Goal: Task Accomplishment & Management: Complete application form

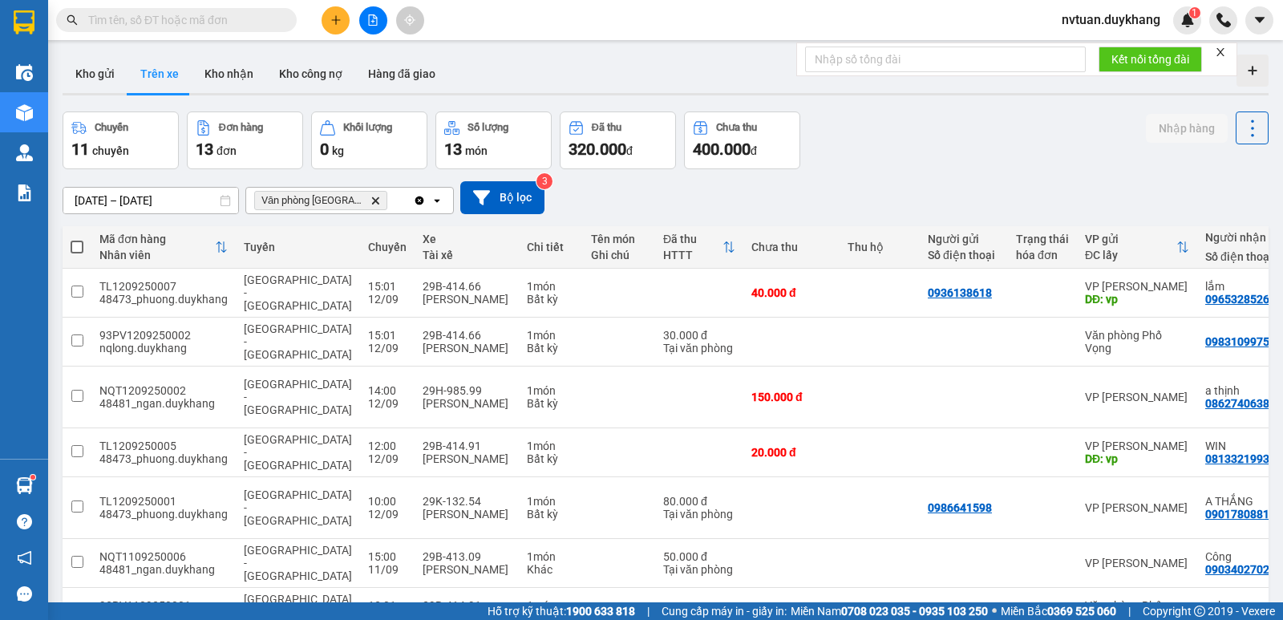
scroll to position [0, 123]
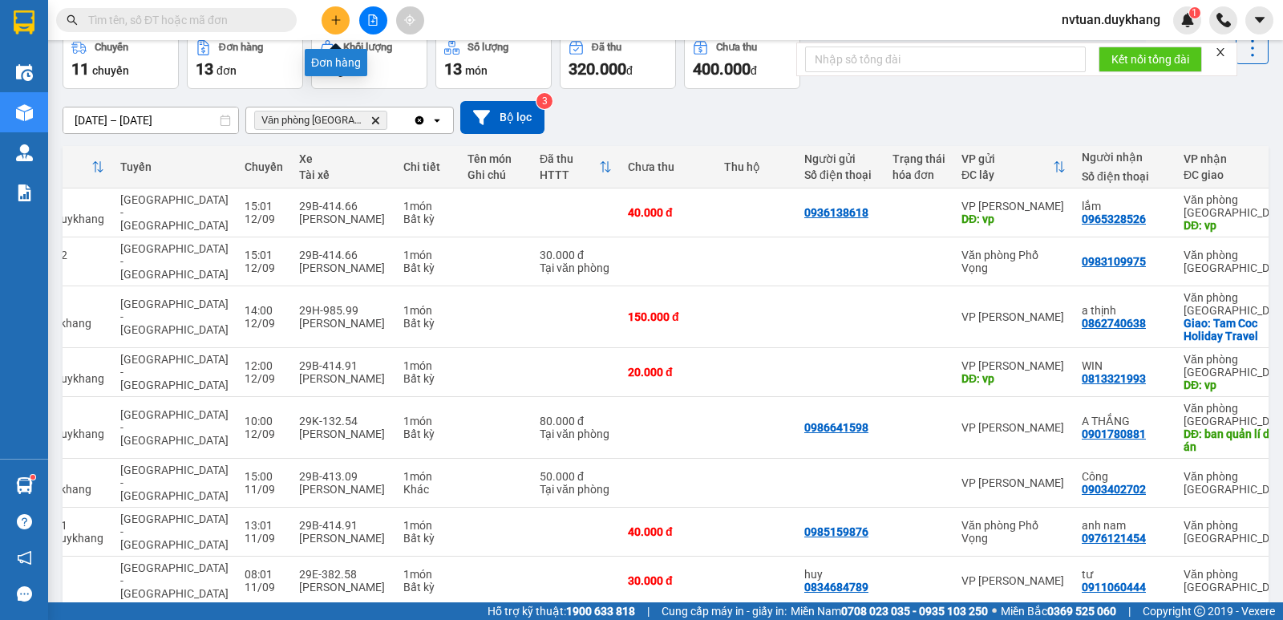
click at [337, 20] on icon "plus" at bounding box center [335, 19] width 9 height 1
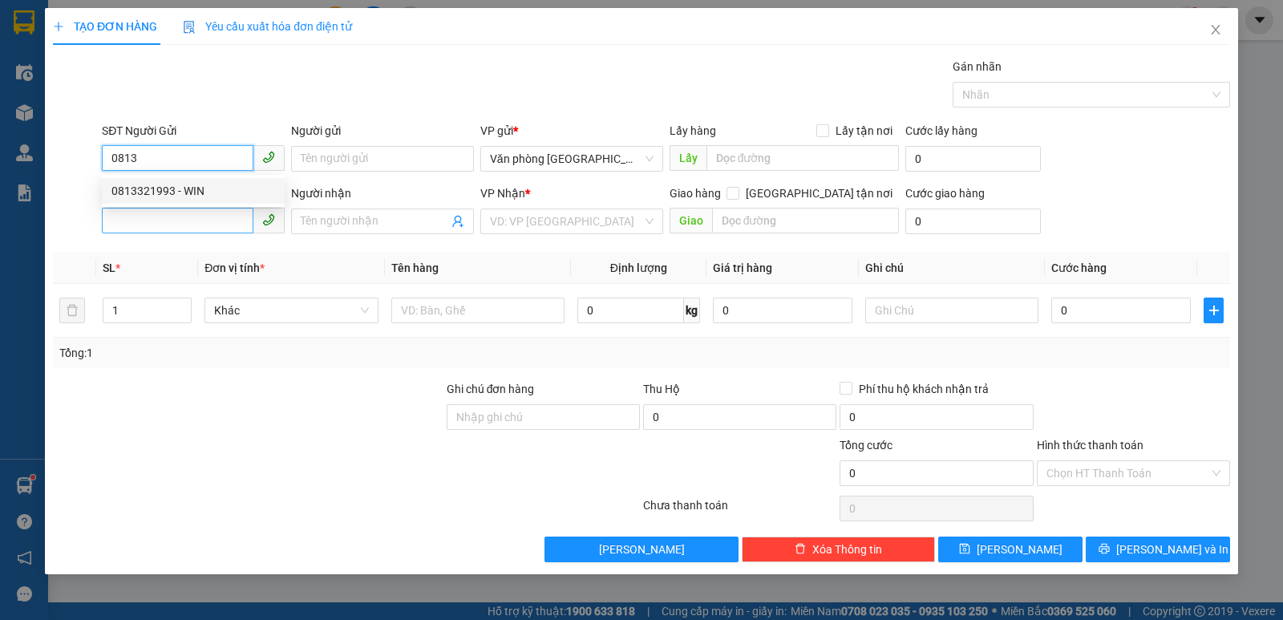
drag, startPoint x: 168, startPoint y: 187, endPoint x: 168, endPoint y: 217, distance: 30.5
click at [168, 187] on div "0813321993 - WIN" at bounding box center [193, 191] width 164 height 18
type input "0813321993"
drag, startPoint x: 168, startPoint y: 217, endPoint x: 123, endPoint y: 220, distance: 45.0
click at [164, 218] on input "SĐT Người Nhận" at bounding box center [178, 221] width 152 height 26
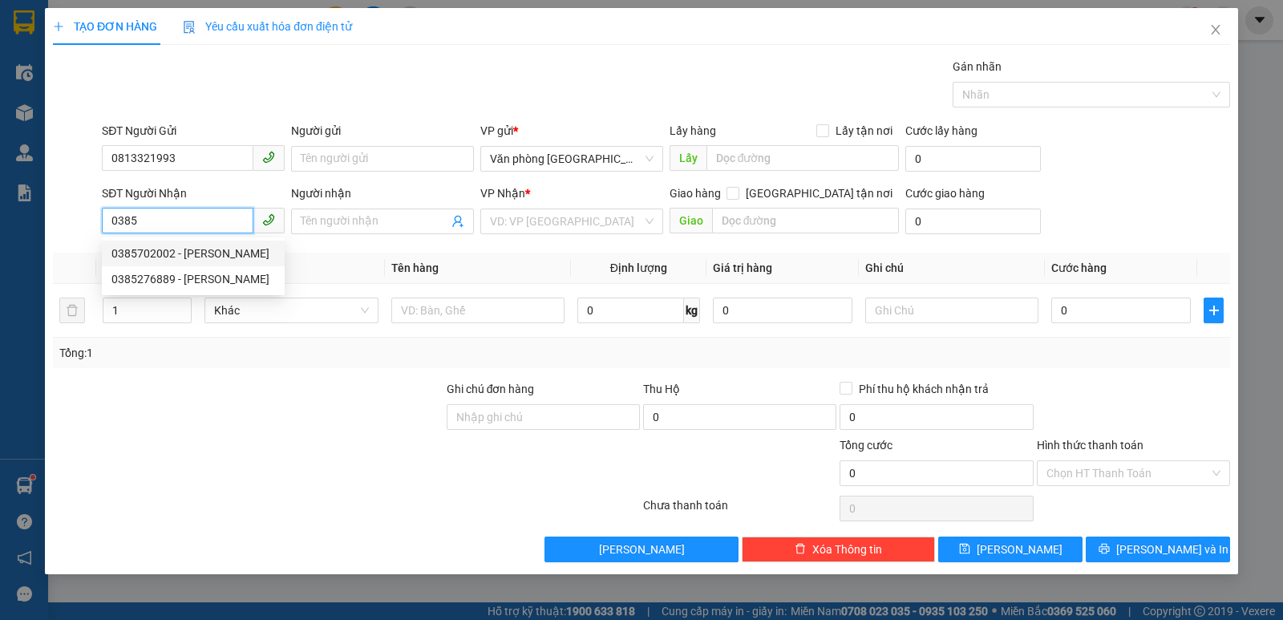
click at [156, 255] on div "0385702002 - [PERSON_NAME]" at bounding box center [193, 253] width 164 height 18
type input "0385702002"
type input "[PERSON_NAME]"
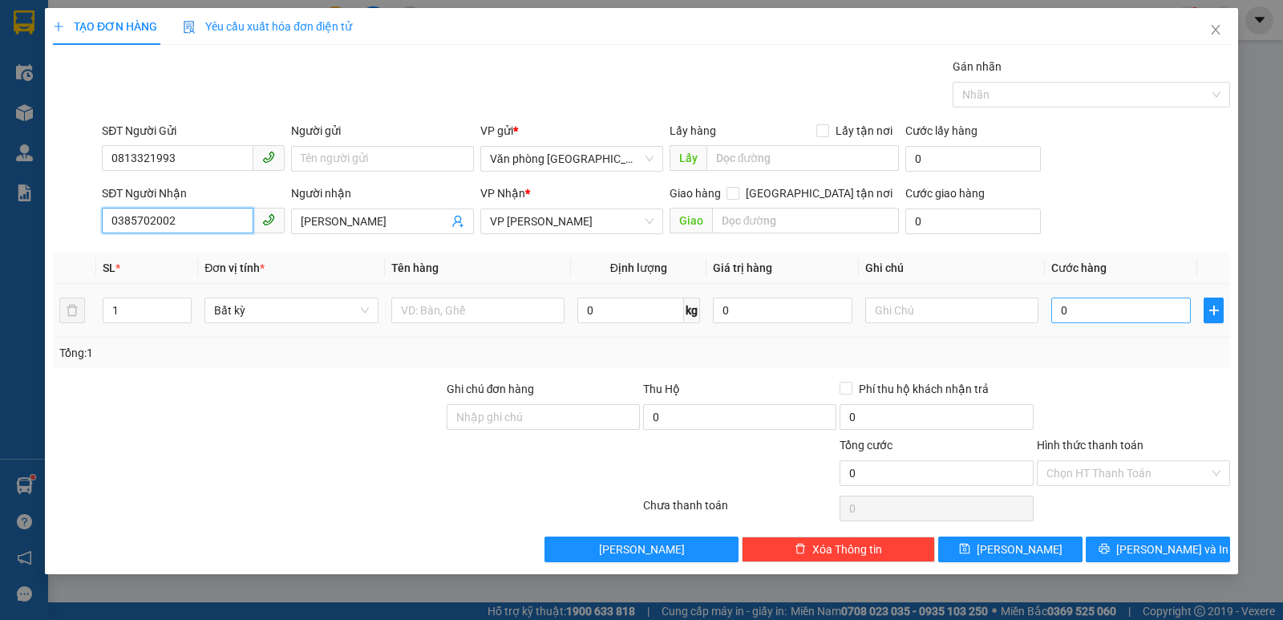
type input "0385702002"
click at [1088, 320] on input "0" at bounding box center [1120, 310] width 139 height 26
type input "2"
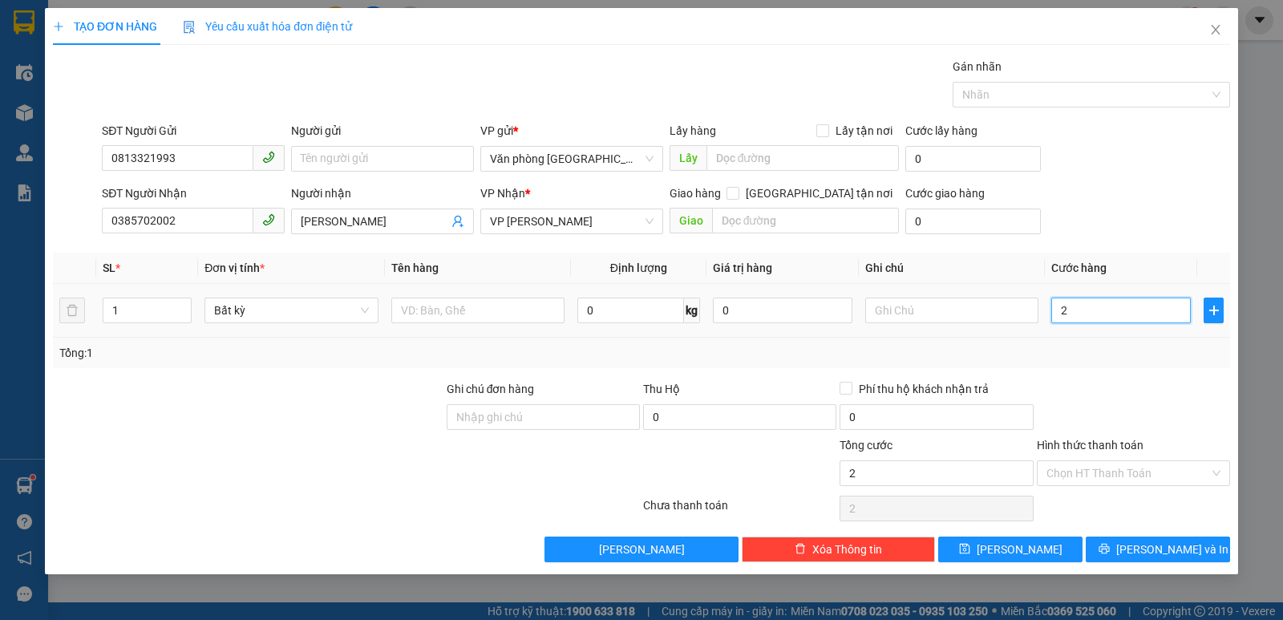
type input "20"
type input "200"
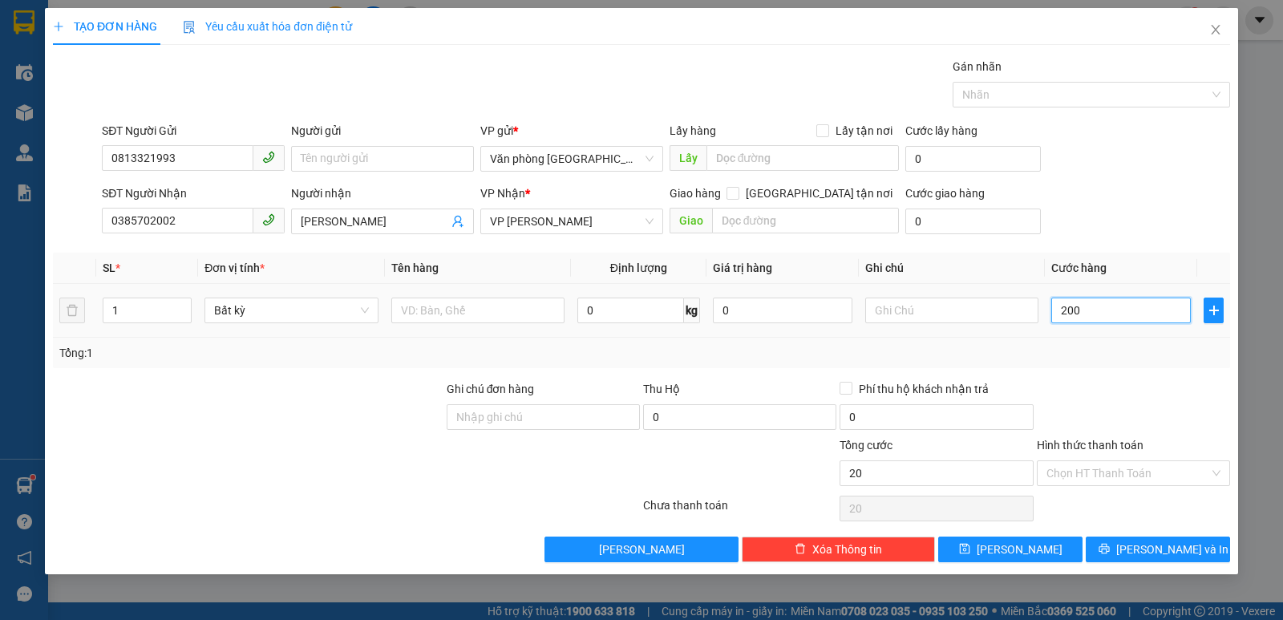
type input "200"
type input "2.000"
type input "20.000"
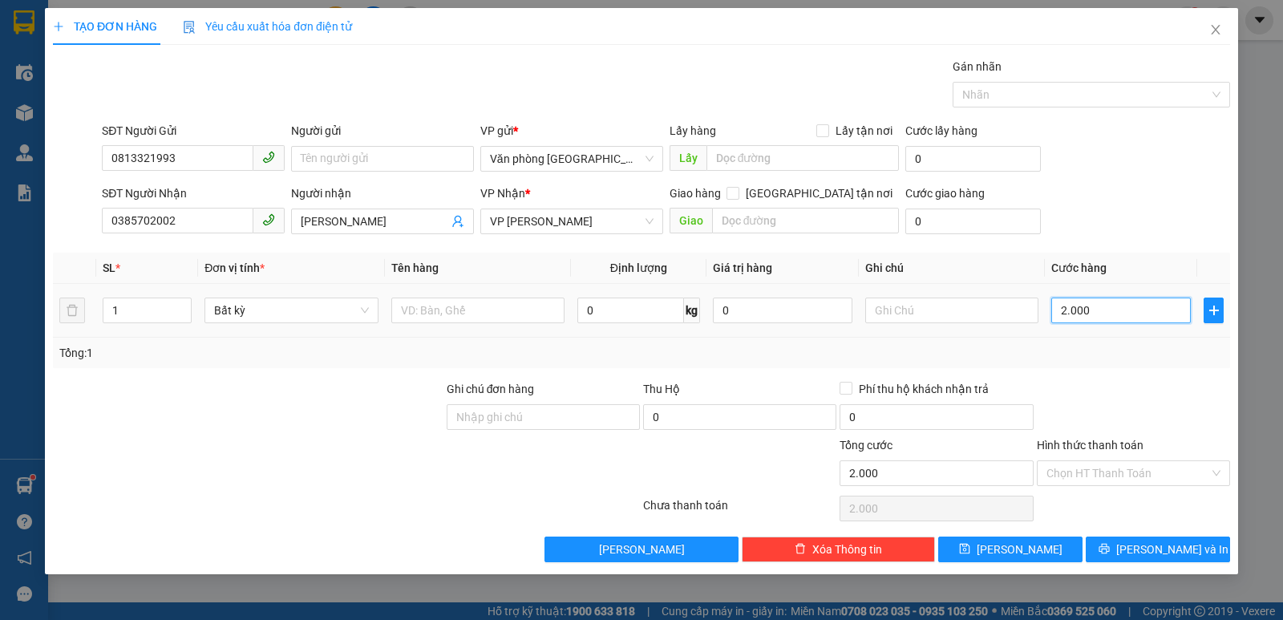
type input "20.000"
click at [1125, 474] on input "Hình thức thanh toán" at bounding box center [1127, 473] width 163 height 24
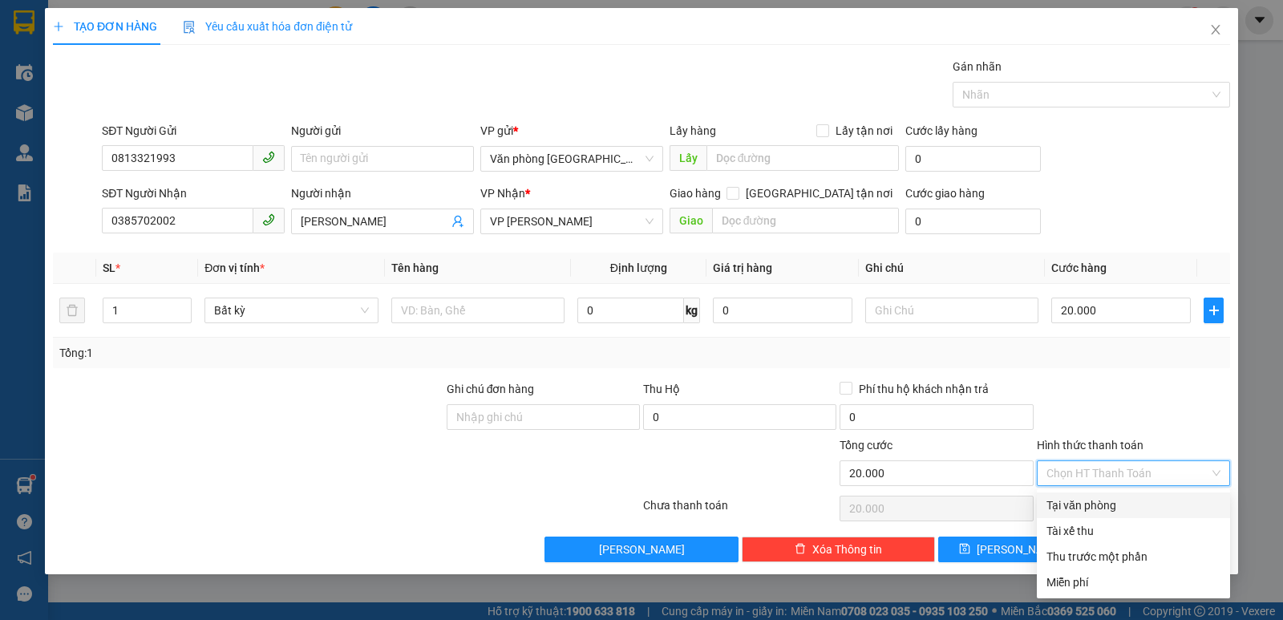
click at [1119, 506] on div "Tại văn phòng" at bounding box center [1133, 505] width 174 height 18
type input "0"
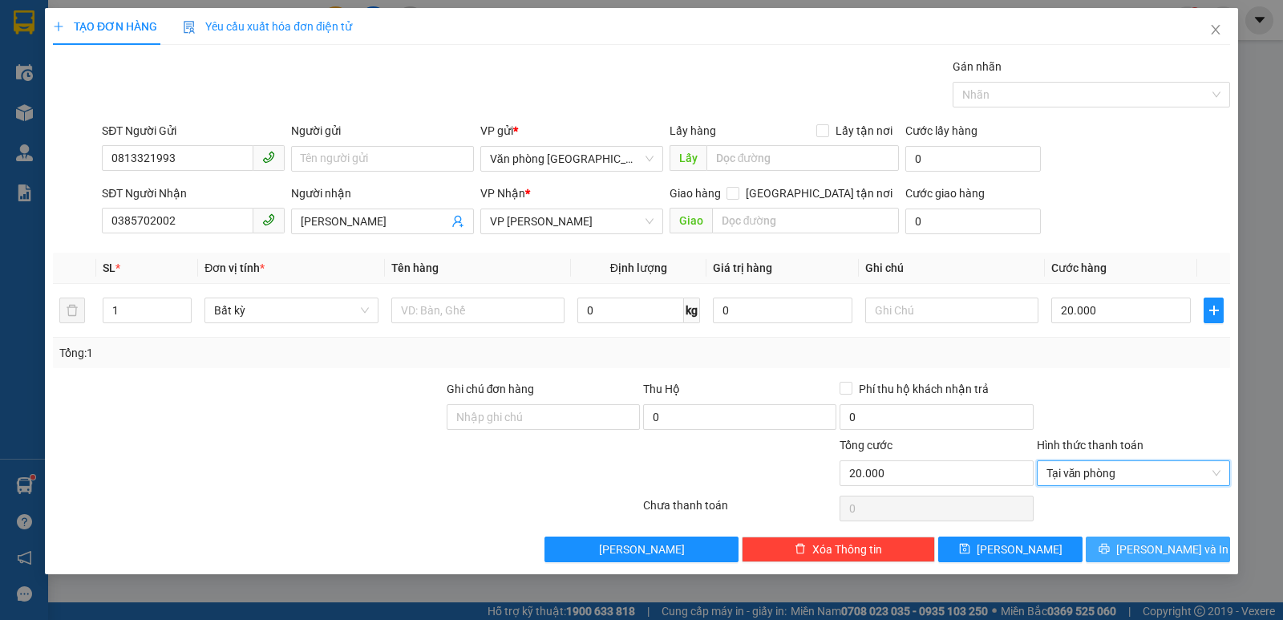
click at [1152, 548] on span "[PERSON_NAME] và In" at bounding box center [1172, 549] width 112 height 18
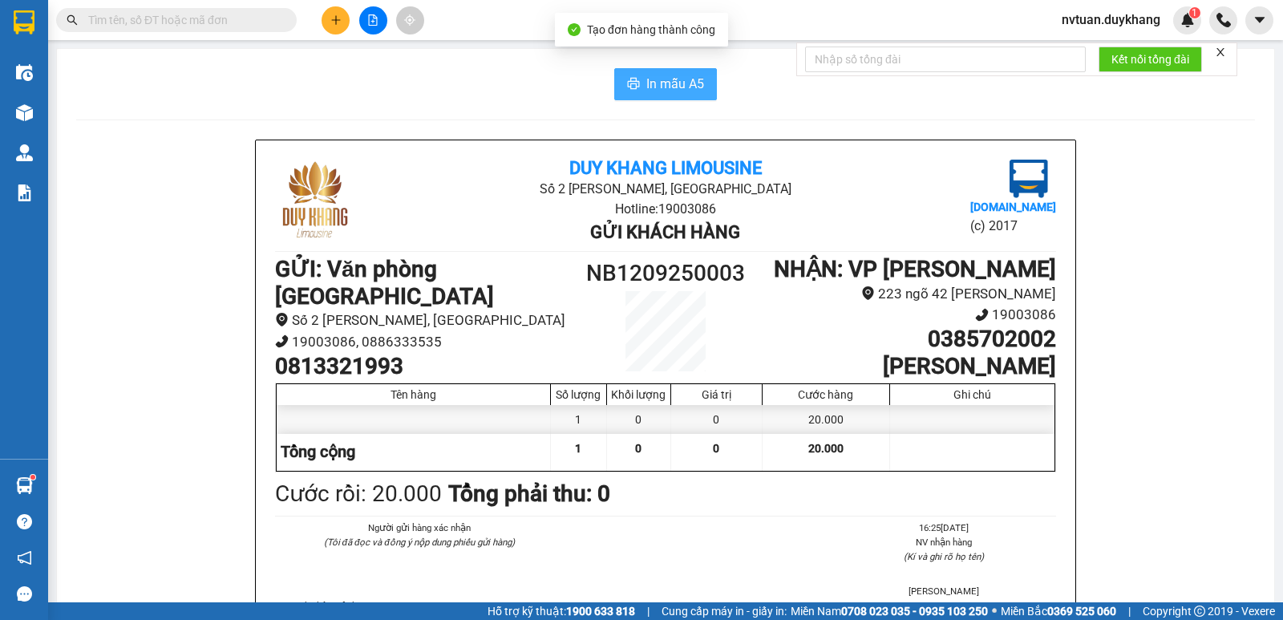
click at [646, 83] on span "In mẫu A5" at bounding box center [675, 84] width 58 height 20
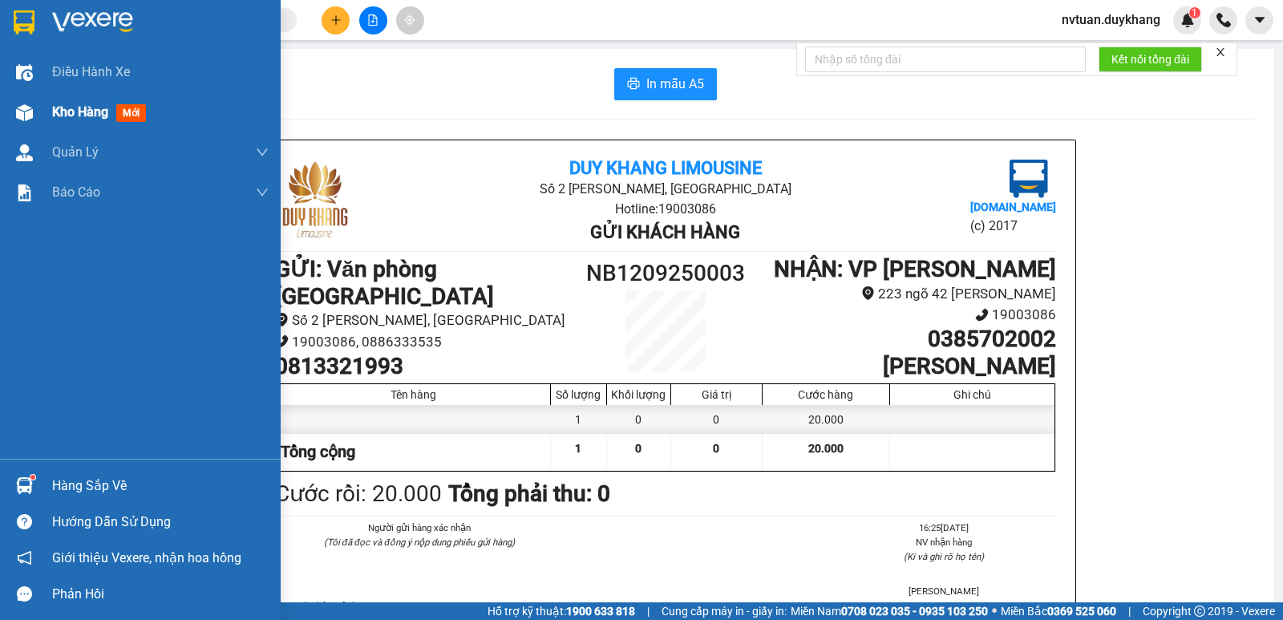
click at [90, 112] on span "Kho hàng" at bounding box center [80, 111] width 56 height 15
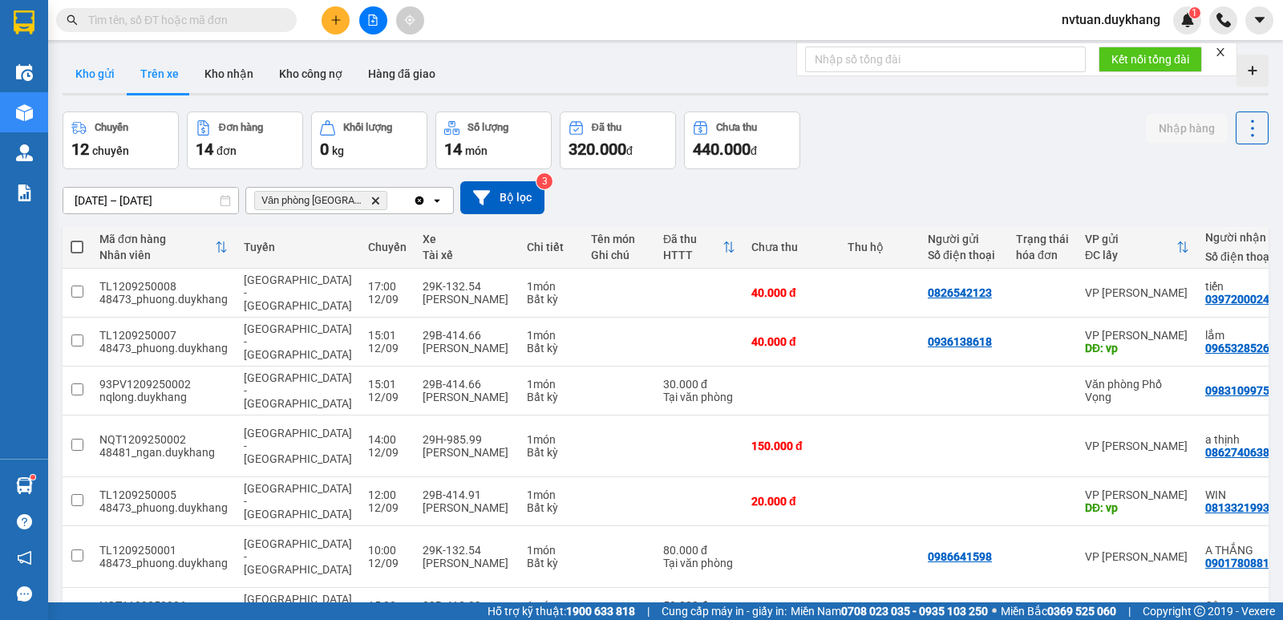
click at [102, 72] on button "Kho gửi" at bounding box center [95, 74] width 65 height 38
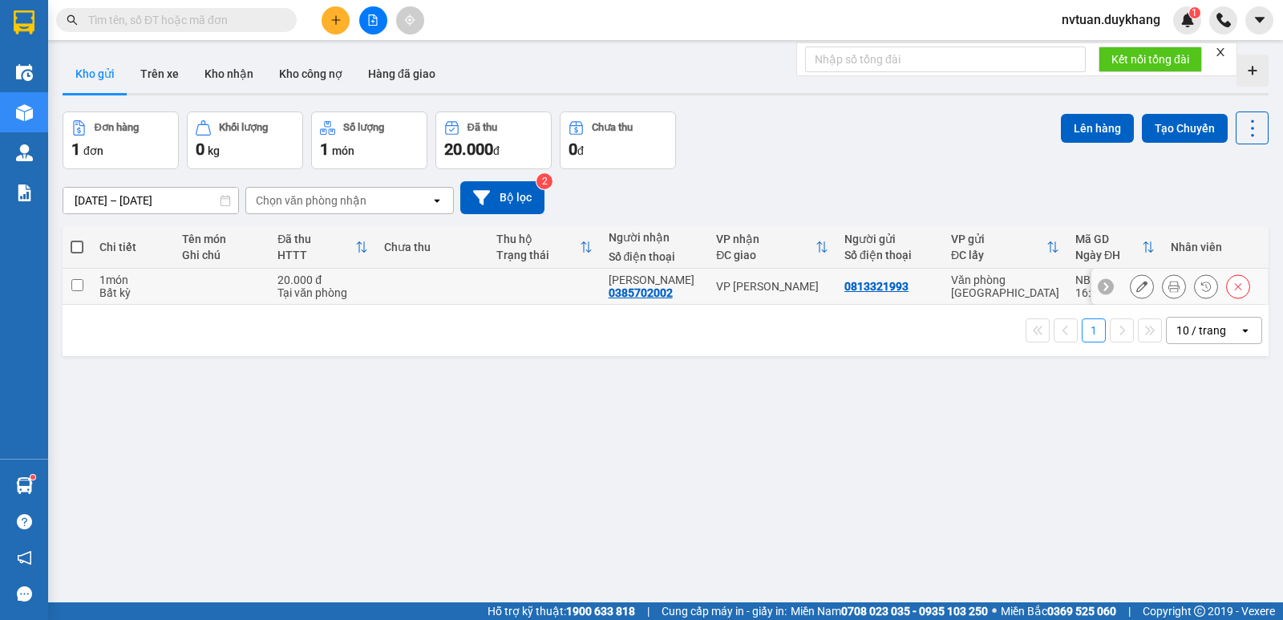
click at [75, 283] on input "checkbox" at bounding box center [77, 285] width 12 height 12
checkbox input "true"
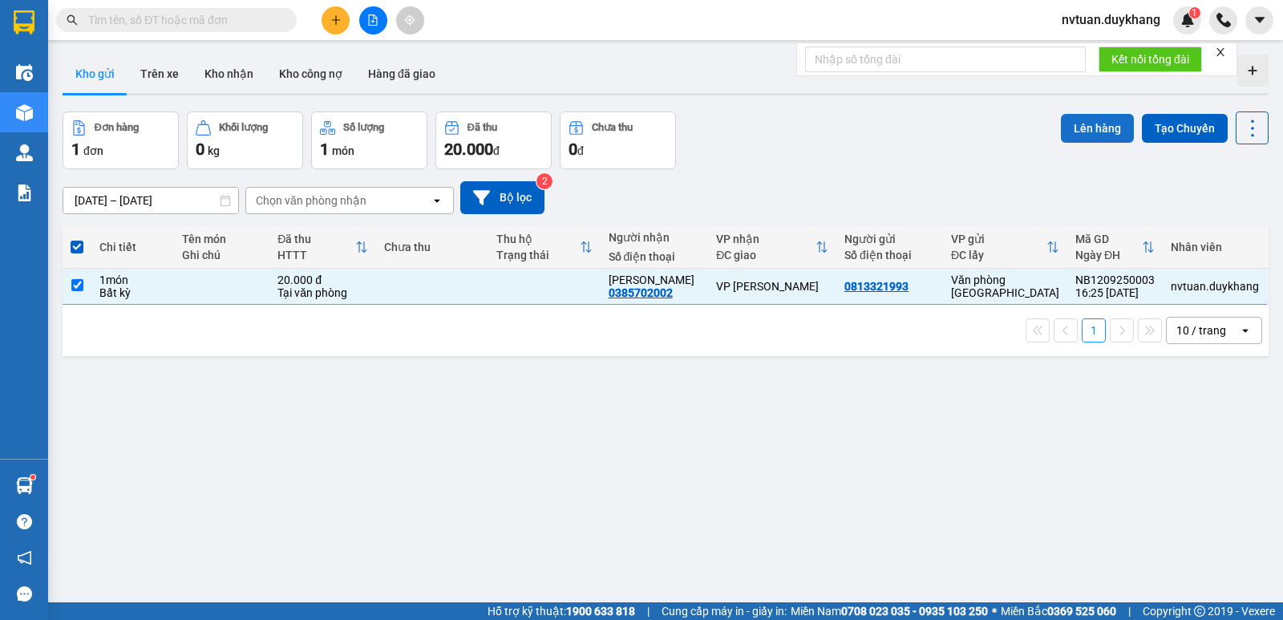
click at [1069, 133] on button "Lên hàng" at bounding box center [1097, 128] width 73 height 29
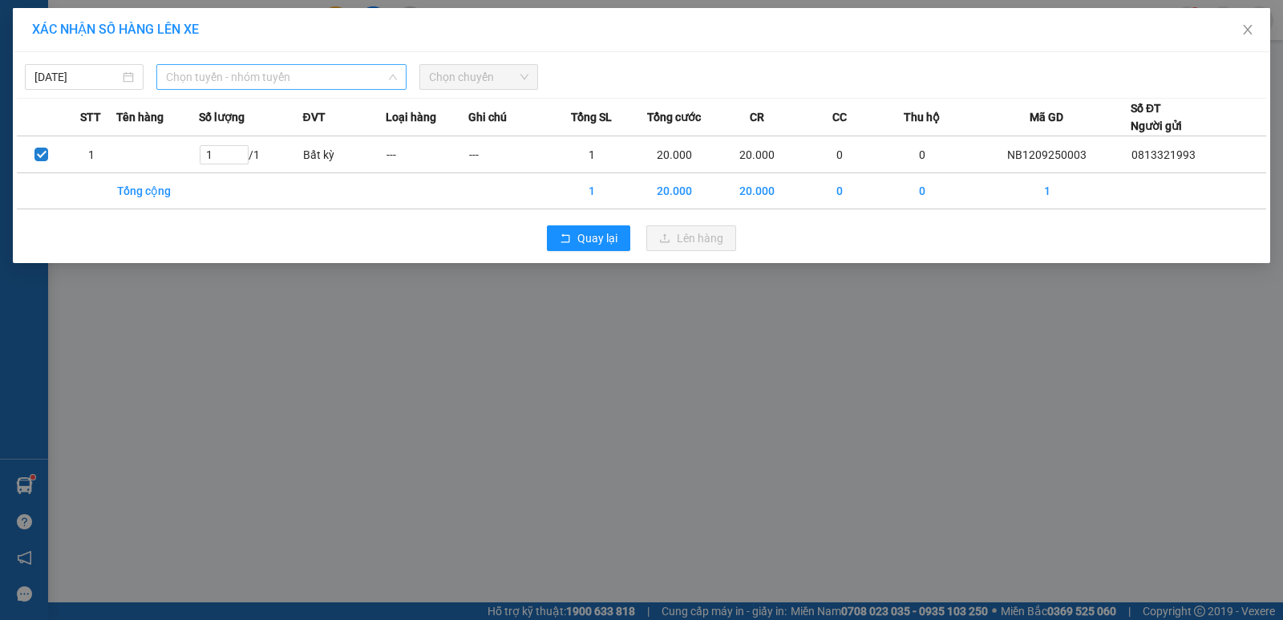
click at [240, 73] on span "Chọn tuyến - nhóm tuyến" at bounding box center [281, 77] width 231 height 24
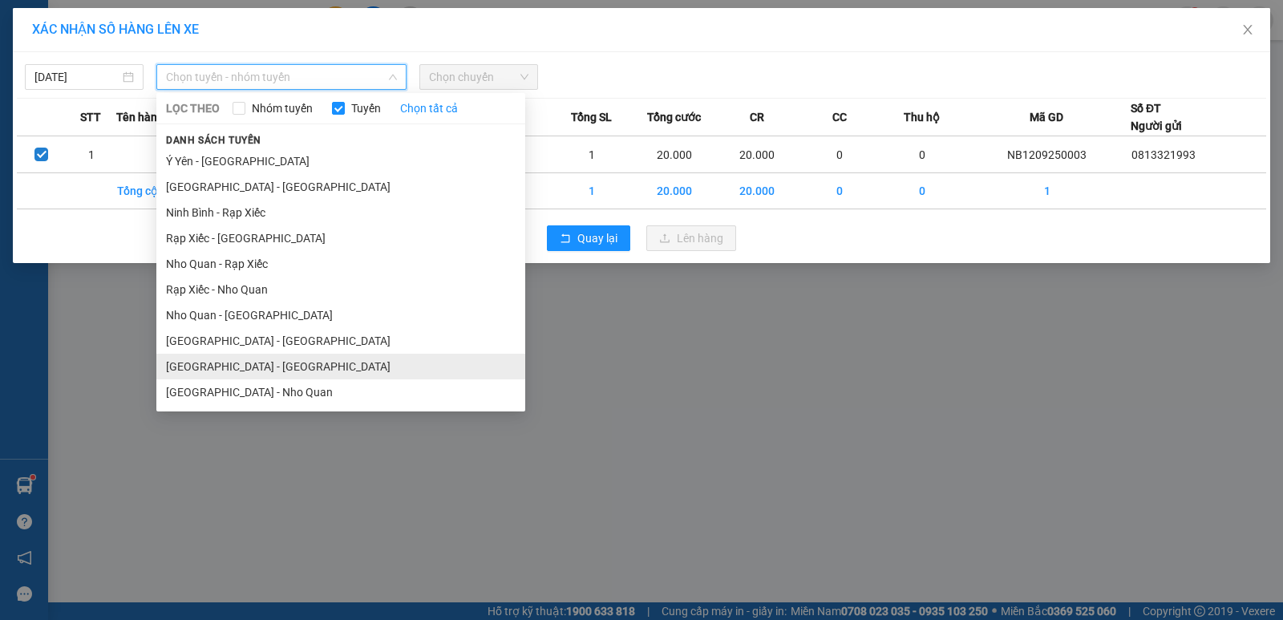
click at [222, 372] on li "[GEOGRAPHIC_DATA] - [GEOGRAPHIC_DATA]" at bounding box center [340, 367] width 369 height 26
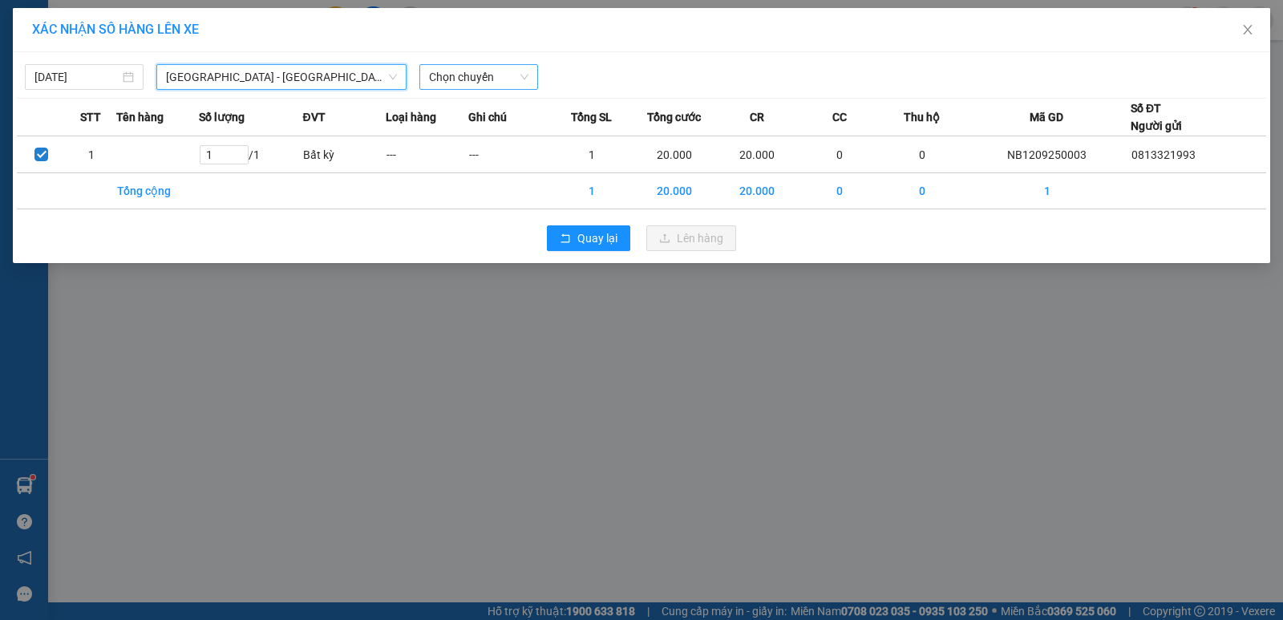
click at [488, 78] on span "Chọn chuyến" at bounding box center [478, 77] width 99 height 24
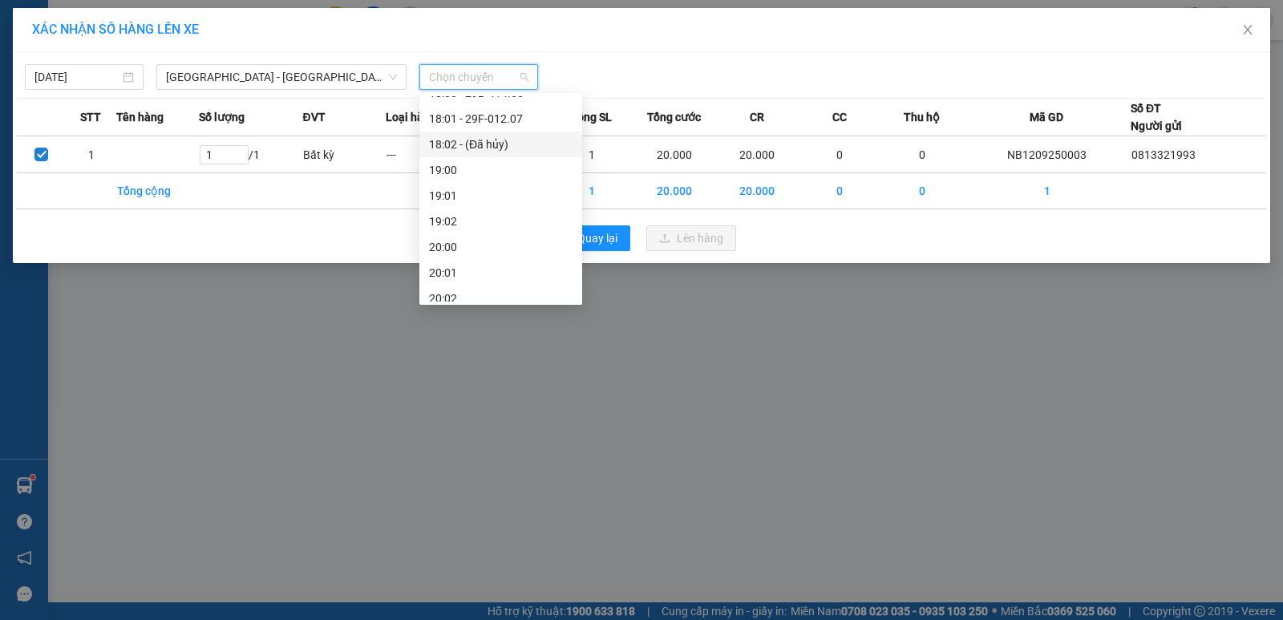
scroll to position [962, 0]
click at [504, 123] on div "17:01 - 29E-352.73" at bounding box center [500, 122] width 143 height 18
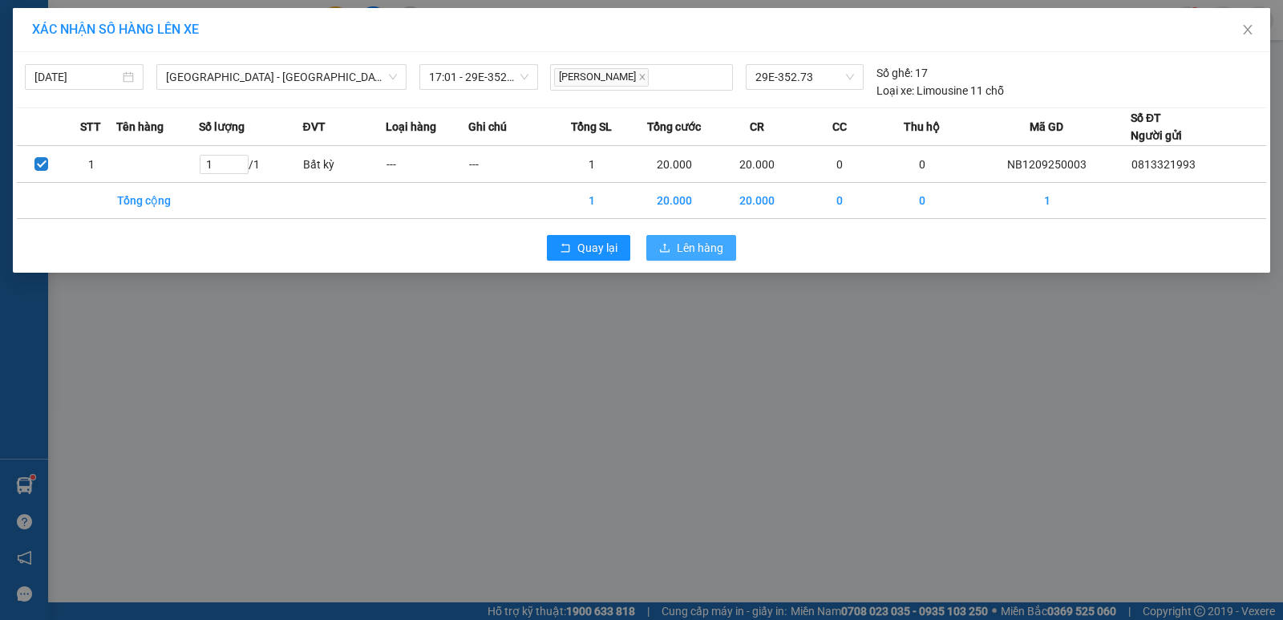
click at [711, 248] on span "Lên hàng" at bounding box center [700, 248] width 46 height 18
